Goal: Transaction & Acquisition: Subscribe to service/newsletter

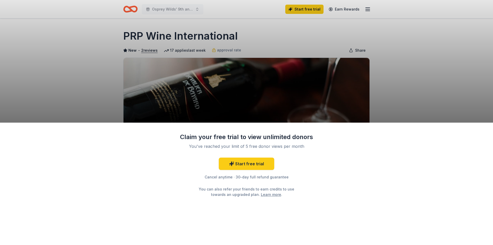
drag, startPoint x: 236, startPoint y: 37, endPoint x: 123, endPoint y: 32, distance: 113.1
click at [123, 32] on div "Claim your free trial to view unlimited donors You've reached your limit of 5 f…" at bounding box center [246, 122] width 493 height 245
drag, startPoint x: 123, startPoint y: 34, endPoint x: 237, endPoint y: 37, distance: 114.3
click at [237, 37] on div "Claim your free trial to view unlimited donors You've reached your limit of 5 f…" at bounding box center [246, 122] width 493 height 245
click at [234, 35] on div "Claim your free trial to view unlimited donors You've reached your limit of 5 f…" at bounding box center [246, 122] width 493 height 245
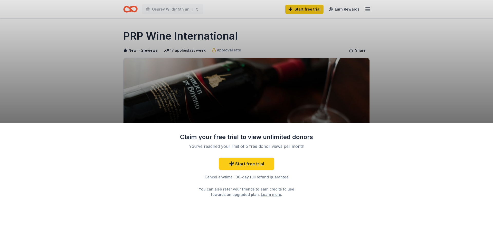
click at [220, 36] on div "Claim your free trial to view unlimited donors You've reached your limit of 5 f…" at bounding box center [246, 122] width 493 height 245
click at [168, 36] on div "Claim your free trial to view unlimited donors You've reached your limit of 5 f…" at bounding box center [246, 122] width 493 height 245
click at [366, 7] on div "Claim your free trial to view unlimited donors You've reached your limit of 5 f…" at bounding box center [246, 122] width 493 height 245
click at [373, 10] on div "Claim your free trial to view unlimited donors You've reached your limit of 5 f…" at bounding box center [246, 122] width 493 height 245
drag, startPoint x: 246, startPoint y: 178, endPoint x: 263, endPoint y: 181, distance: 17.1
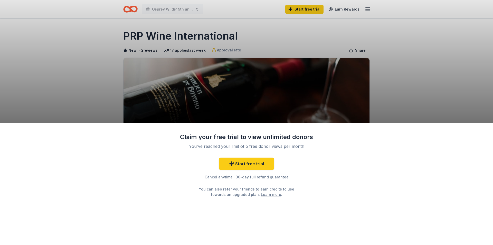
click at [262, 181] on div "Start free trial Cancel anytime · 30-day full refund guarantee You can also ref…" at bounding box center [247, 177] width 134 height 40
drag, startPoint x: 179, startPoint y: 208, endPoint x: 239, endPoint y: 203, distance: 60.8
click at [224, 208] on div "Claim your free trial to view unlimited donors You've reached your limit of 5 f…" at bounding box center [246, 183] width 493 height 122
click at [249, 163] on link "Start free trial" at bounding box center [246, 163] width 55 height 12
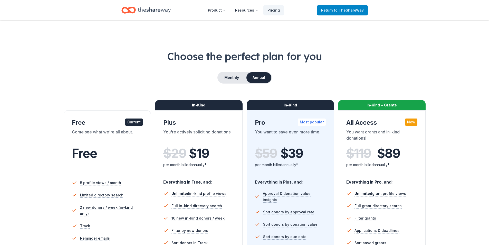
click at [346, 11] on span "to TheShareWay" at bounding box center [349, 10] width 30 height 4
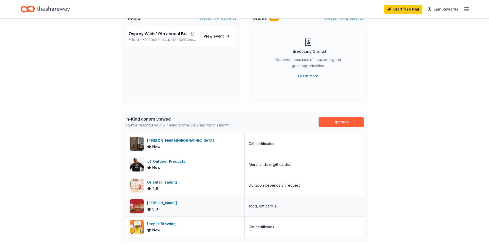
scroll to position [26, 0]
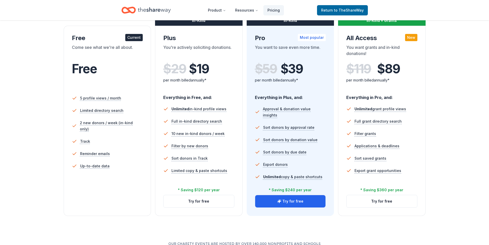
scroll to position [77, 0]
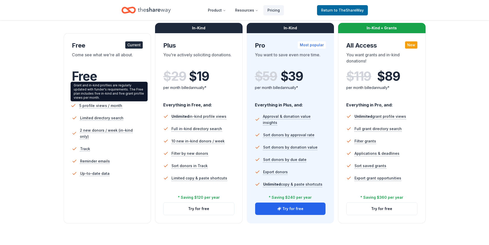
click at [112, 104] on span "5 profile views / month" at bounding box center [100, 105] width 43 height 6
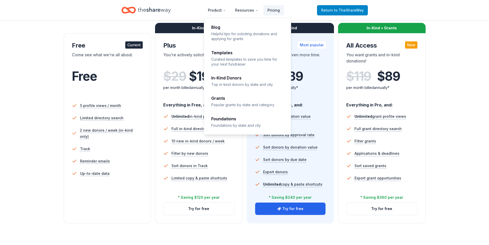
click at [352, 9] on span "to TheShareWay" at bounding box center [349, 10] width 30 height 4
